Goal: Information Seeking & Learning: Learn about a topic

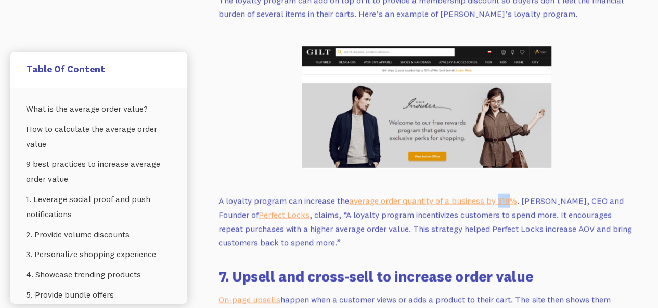
scroll to position [3580, 0]
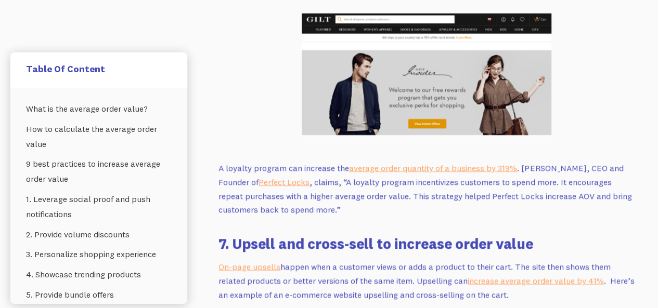
click at [417, 178] on p "A loyalty program can increase the average order quantity of a business by 319%…" at bounding box center [426, 189] width 416 height 56
click at [417, 163] on link "average order quantity of a business by 319%" at bounding box center [433, 168] width 168 height 10
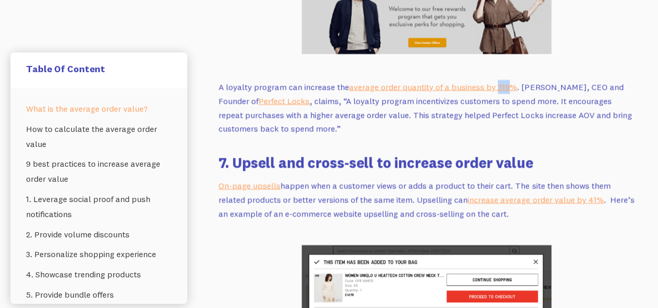
scroll to position [3684, 0]
